Goal: Ask a question

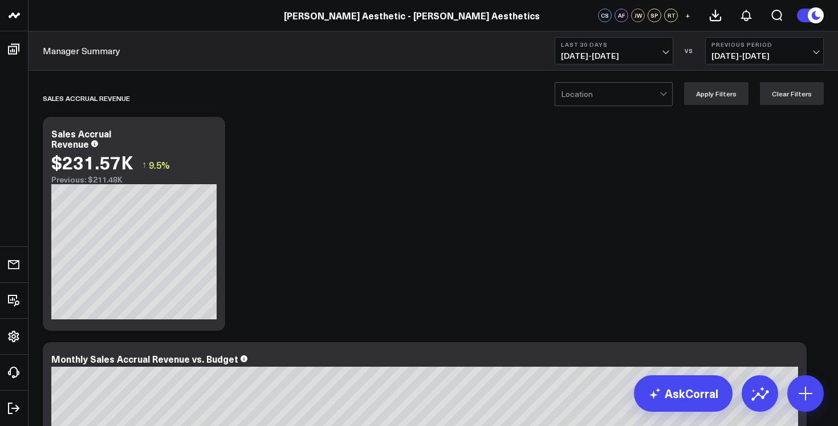
click at [664, 51] on span "09/02/25 - 10/01/25" at bounding box center [614, 55] width 106 height 9
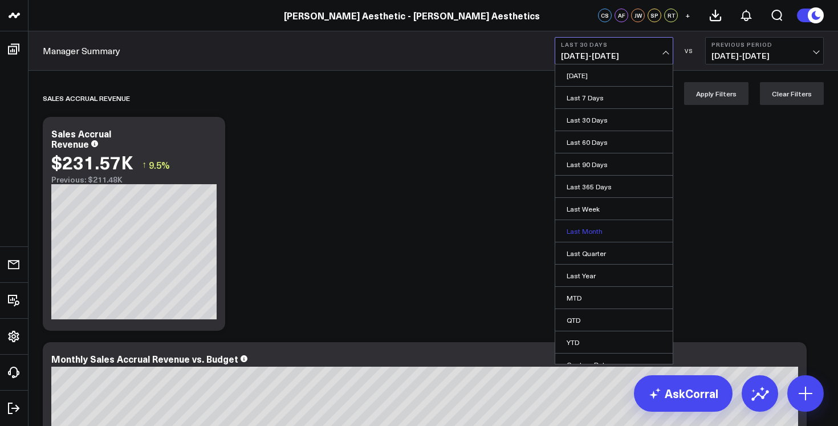
click at [618, 236] on link "Last Month" at bounding box center [613, 231] width 117 height 22
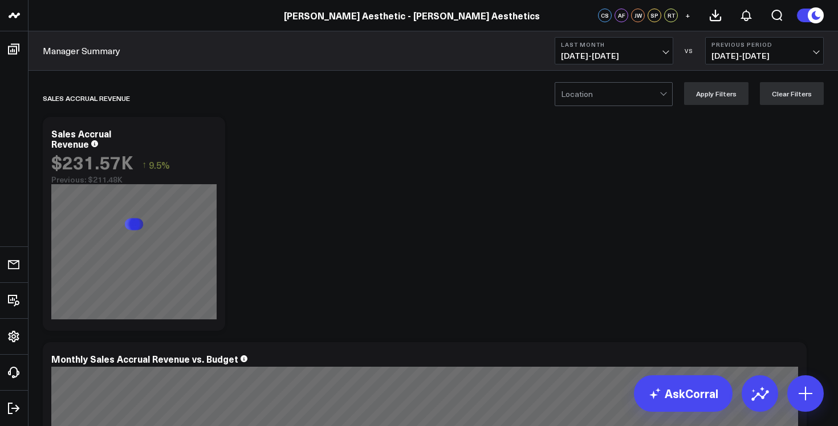
click at [734, 52] on span "08/01/25 - 08/31/25" at bounding box center [764, 55] width 106 height 9
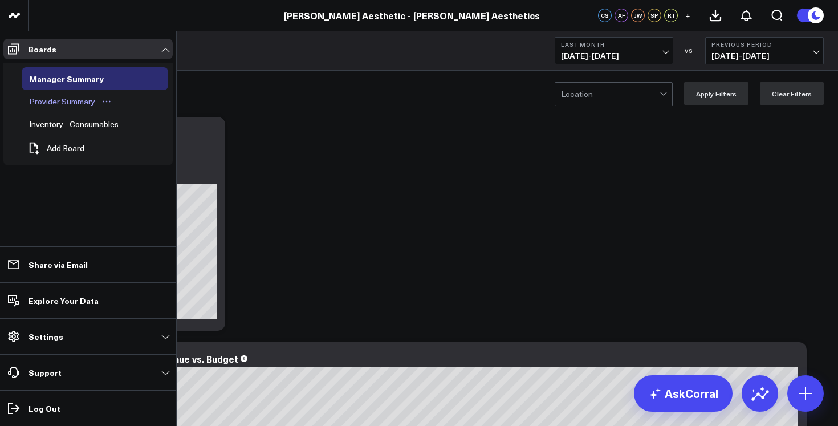
click at [95, 101] on div "Provider Summary" at bounding box center [62, 102] width 72 height 14
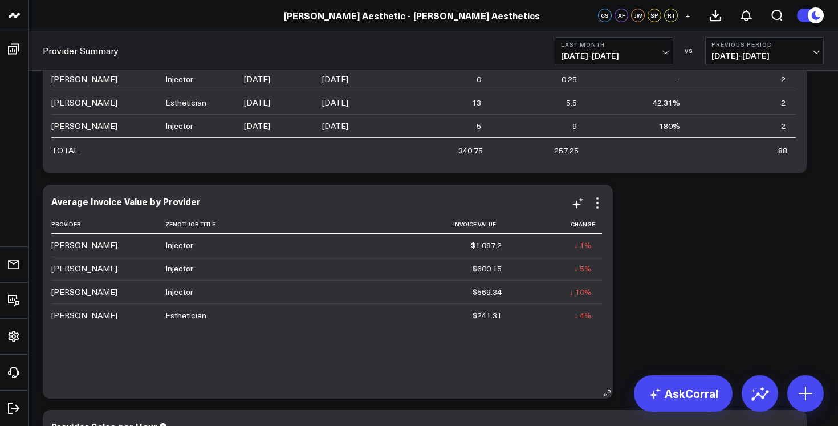
scroll to position [1357, 0]
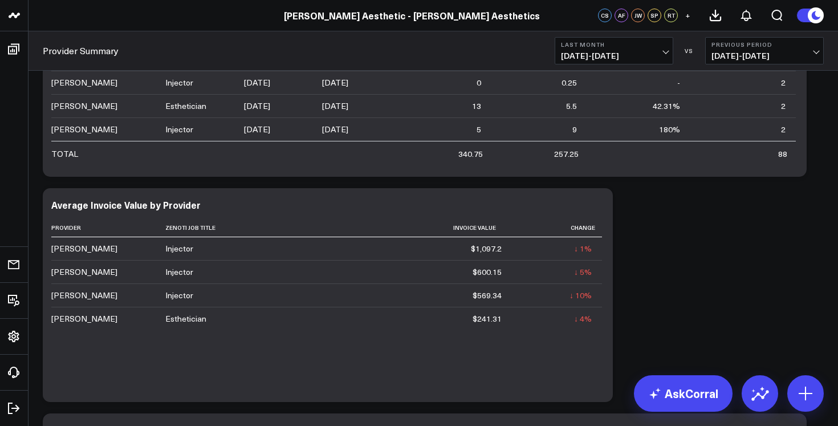
click at [724, 62] on button "Previous Period 08/01/25 - 08/31/25" at bounding box center [764, 50] width 119 height 27
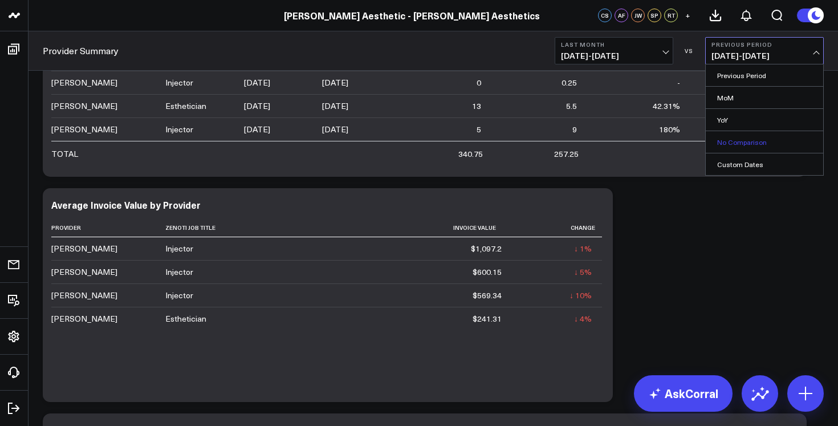
click at [726, 143] on link "No Comparison" at bounding box center [763, 142] width 117 height 22
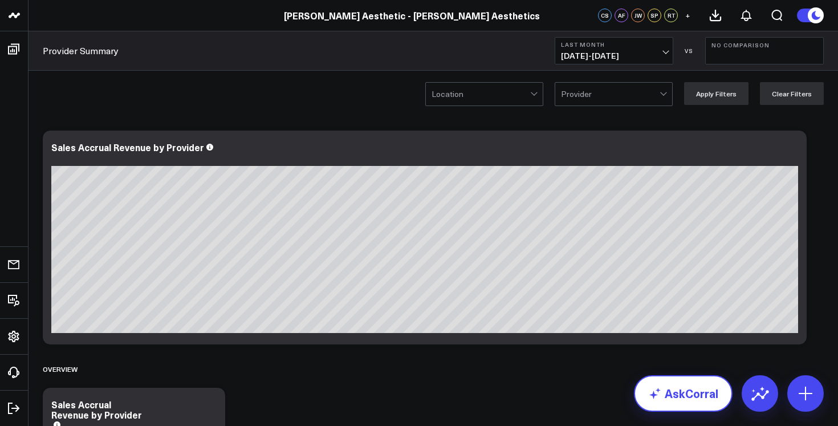
click at [704, 394] on link "AskCorral" at bounding box center [683, 393] width 99 height 36
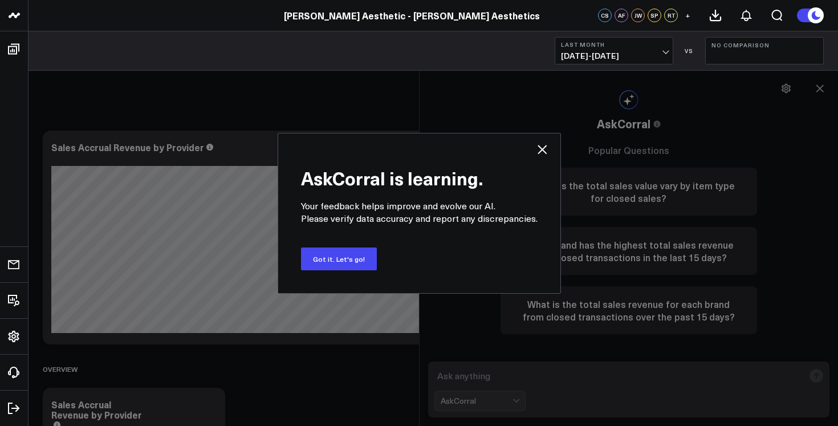
click at [542, 152] on icon at bounding box center [541, 149] width 9 height 9
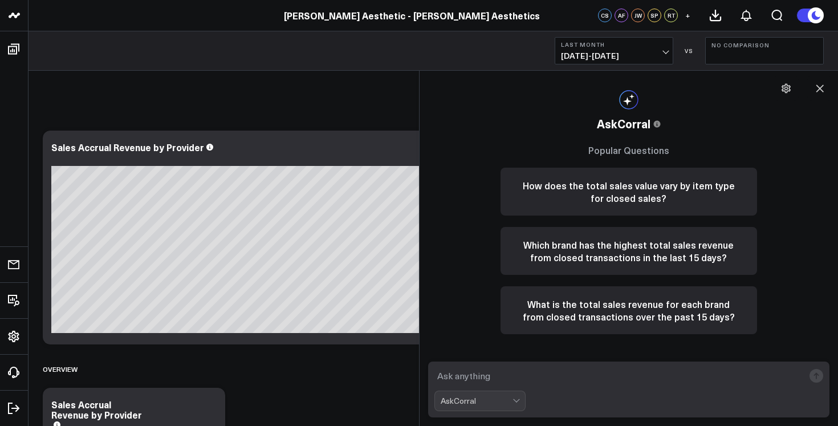
click at [566, 379] on textarea at bounding box center [619, 375] width 370 height 21
type textarea "where is average number of units"
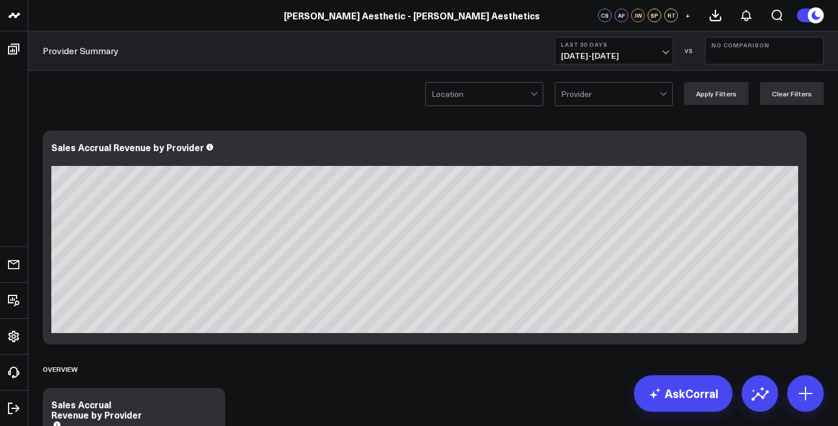
click at [377, 60] on div "Provider Summary Last 30 Days [DATE] - [DATE] VS No Comparison" at bounding box center [432, 50] width 809 height 39
